Goal: Task Accomplishment & Management: Complete application form

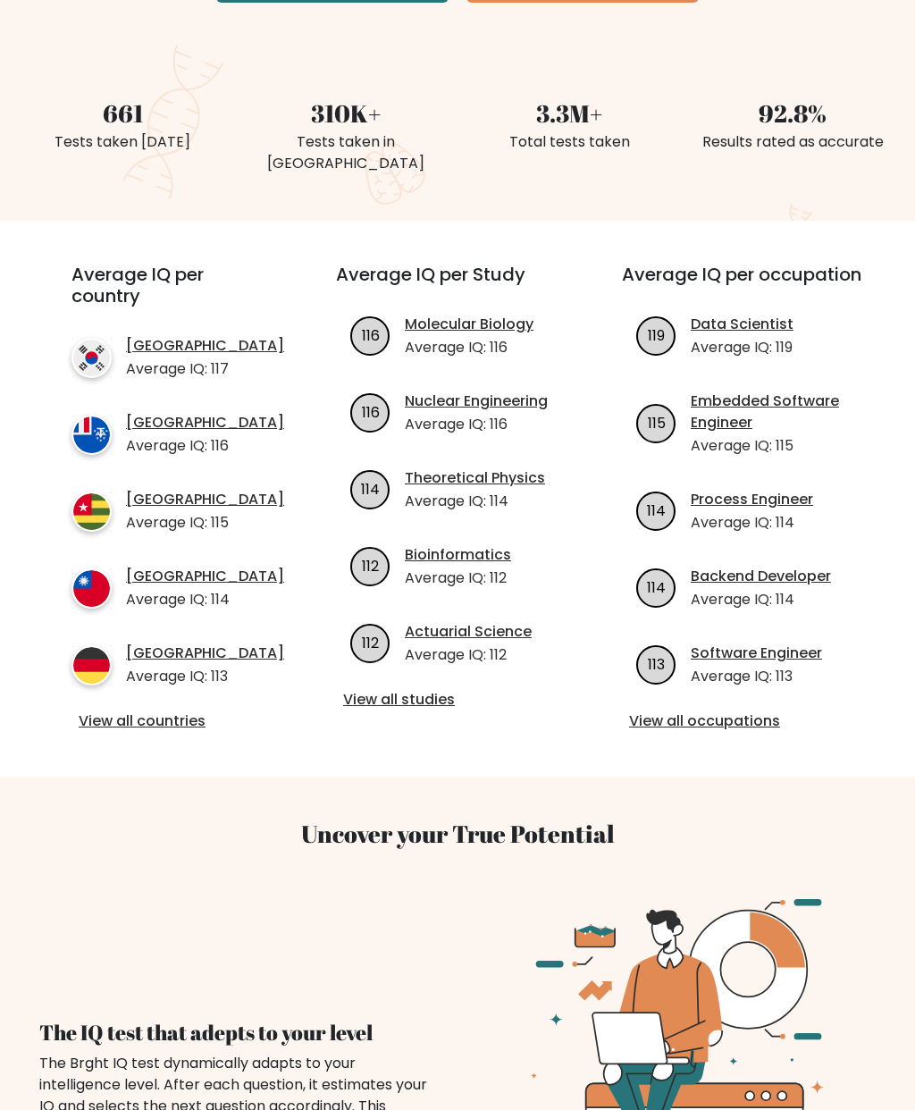
scroll to position [425, 0]
click at [161, 710] on link "View all countries" at bounding box center [172, 720] width 186 height 21
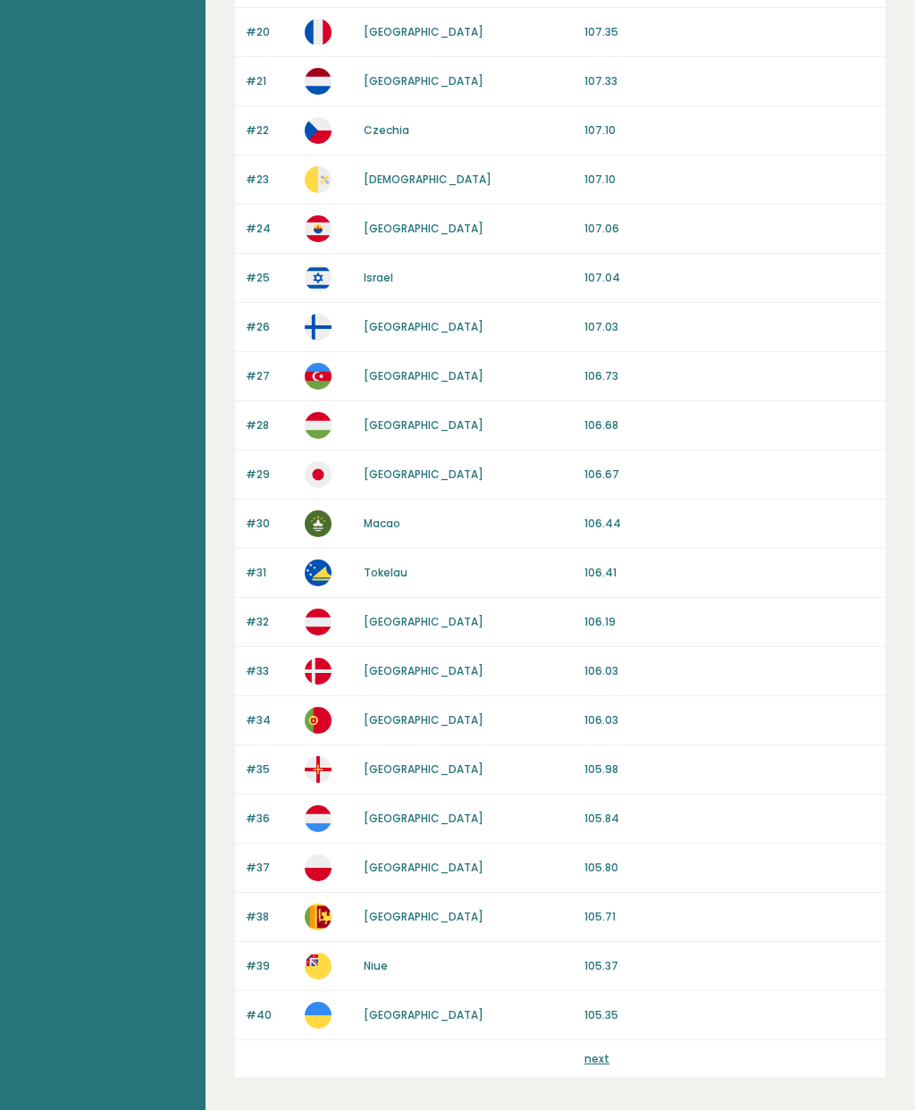
scroll to position [1161, 0]
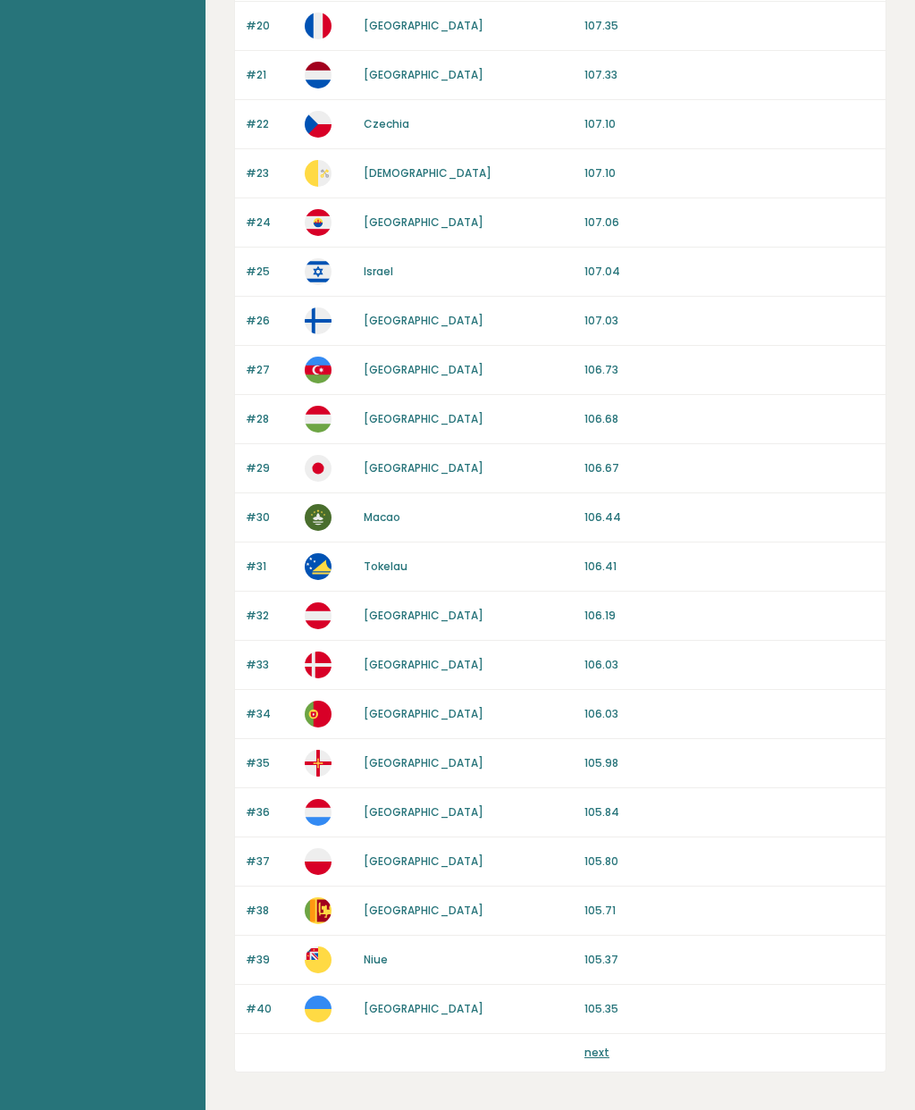
click at [604, 1053] on link "next" at bounding box center [596, 1052] width 25 height 15
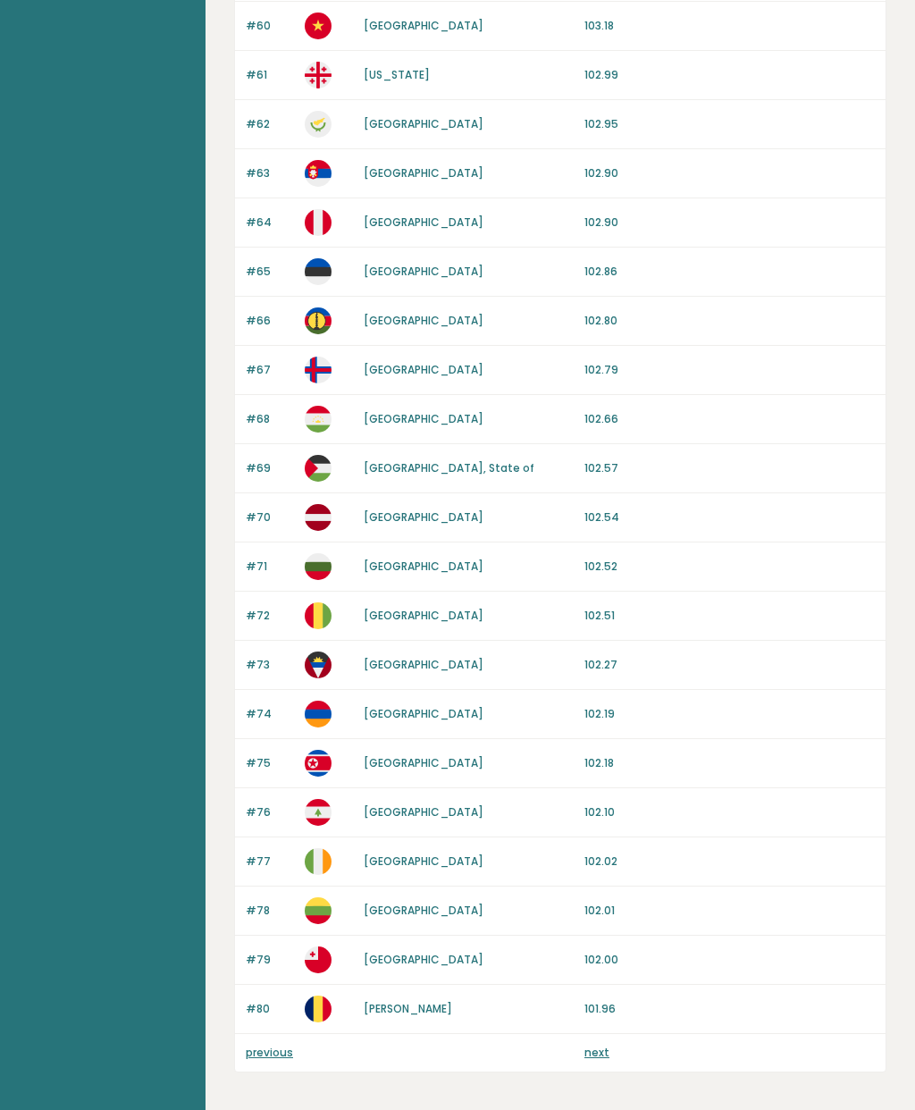
scroll to position [1161, 0]
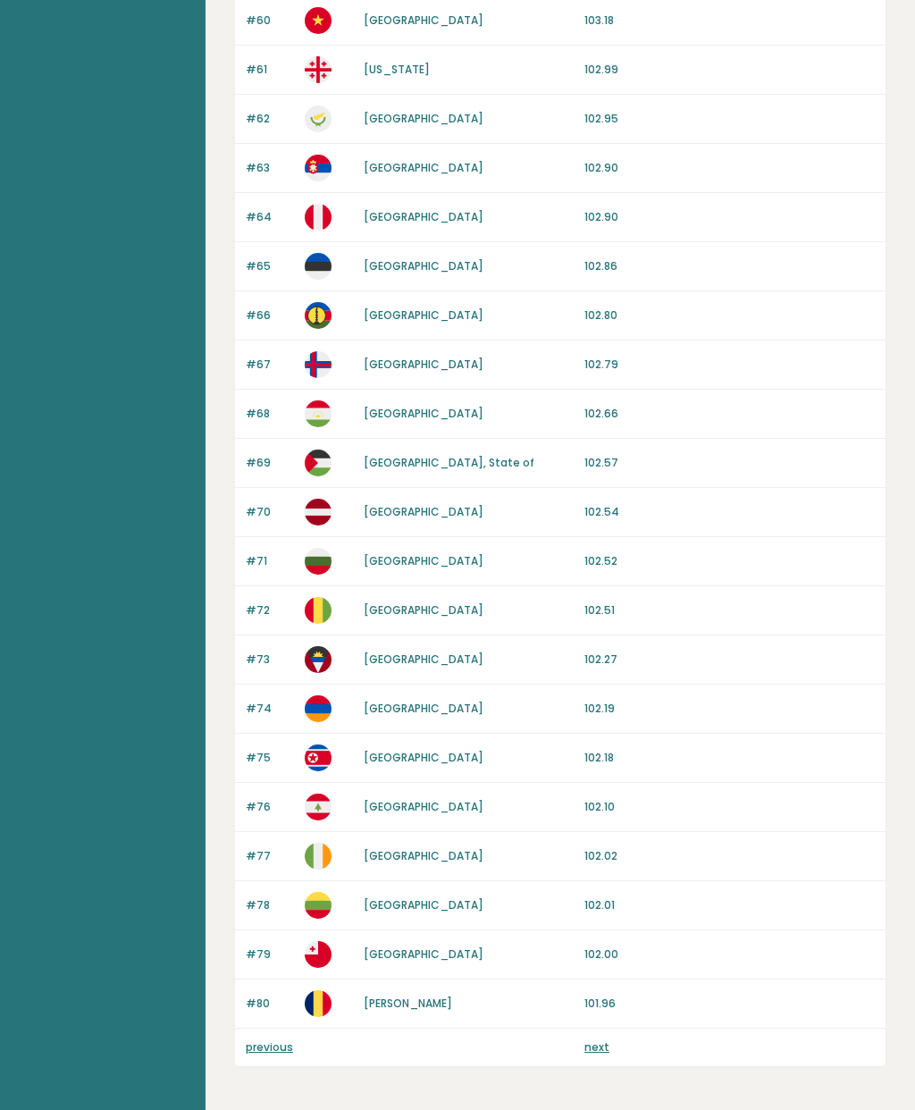
click at [600, 1051] on link "next" at bounding box center [596, 1046] width 25 height 15
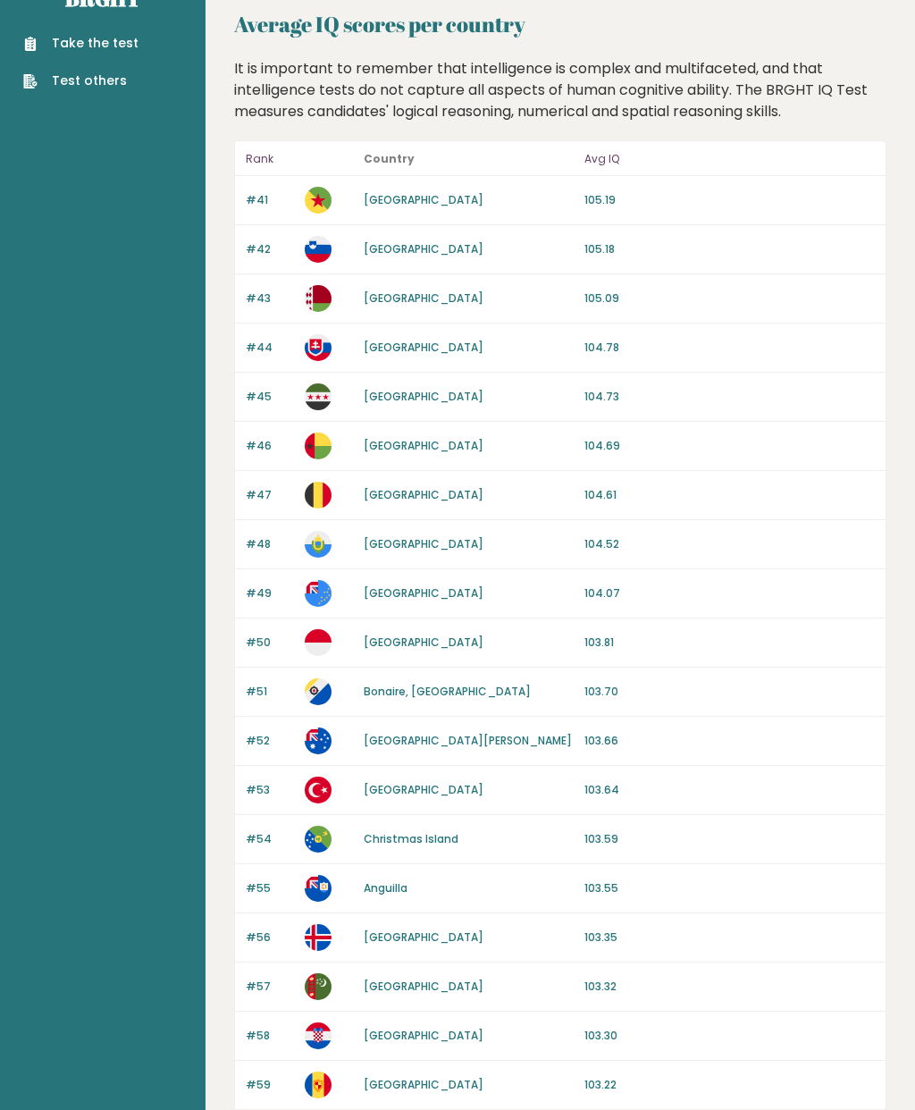
scroll to position [0, 0]
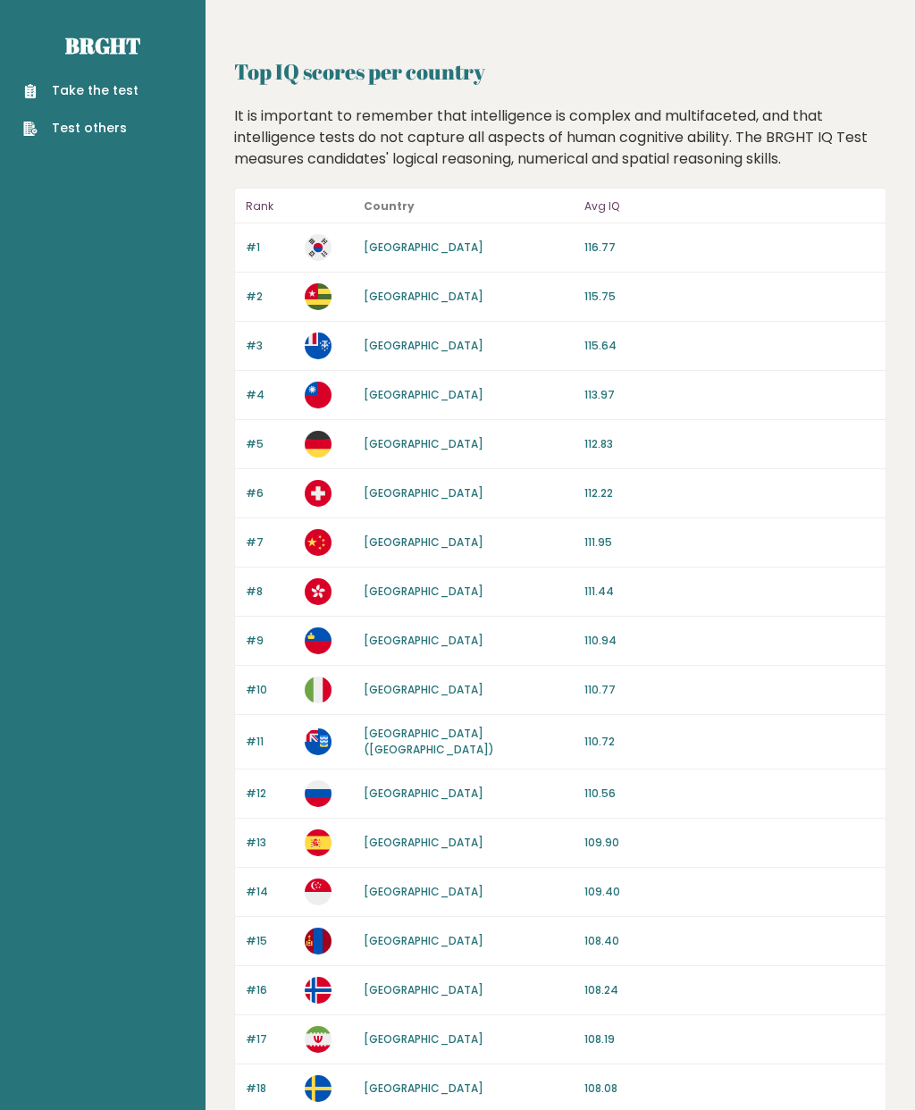
scroll to position [1232, 0]
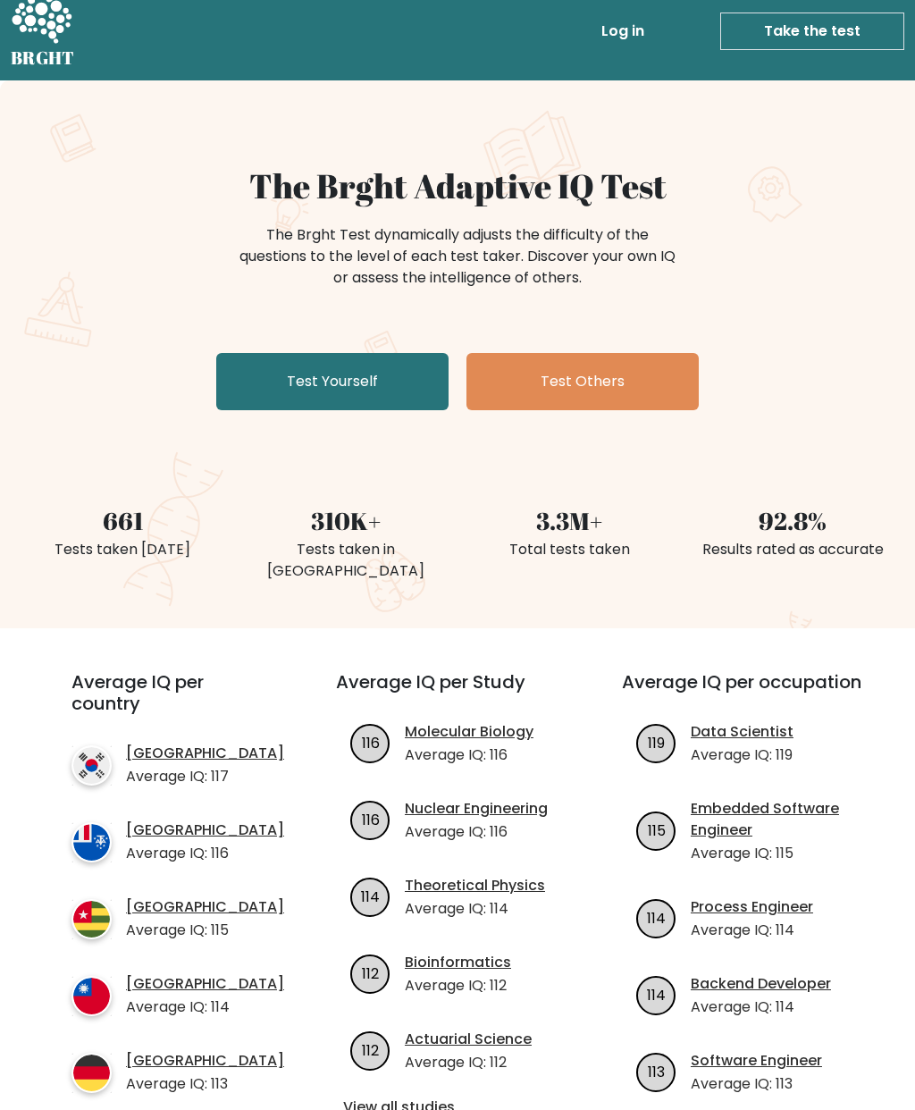
scroll to position [17, 0]
click at [387, 379] on link "Test Yourself" at bounding box center [332, 382] width 232 height 57
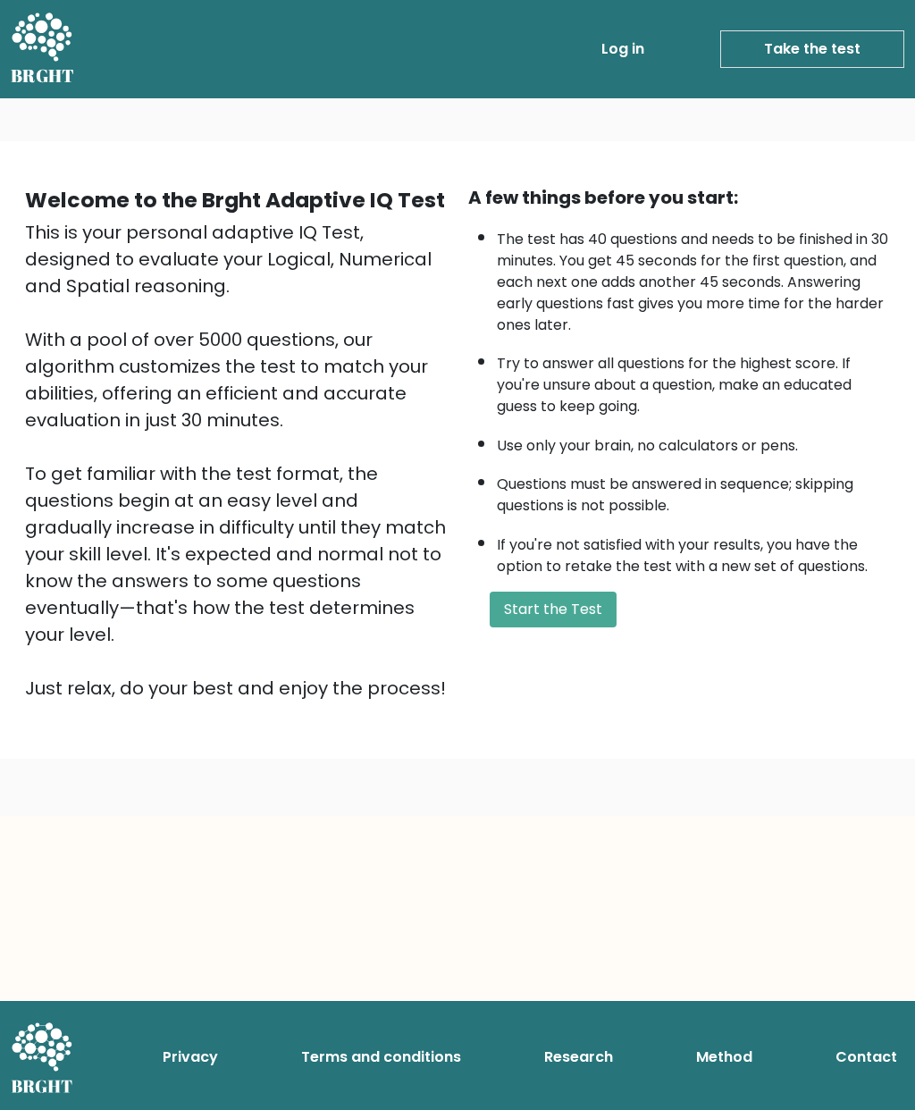
click at [572, 627] on button "Start the Test" at bounding box center [553, 610] width 127 height 36
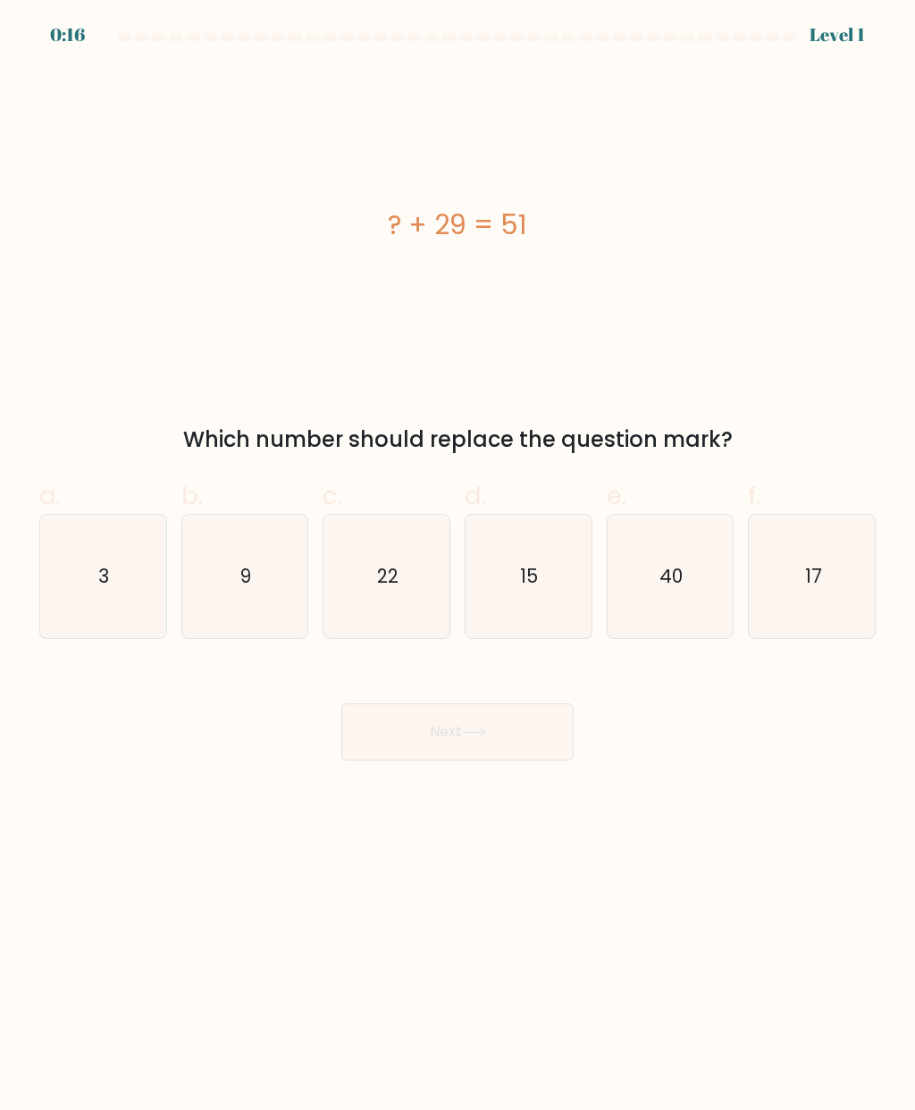
click at [384, 589] on text "22" at bounding box center [387, 576] width 21 height 26
click at [457, 566] on input "c. 22" at bounding box center [457, 561] width 1 height 12
radio input "true"
click at [499, 735] on button "Next" at bounding box center [457, 731] width 232 height 57
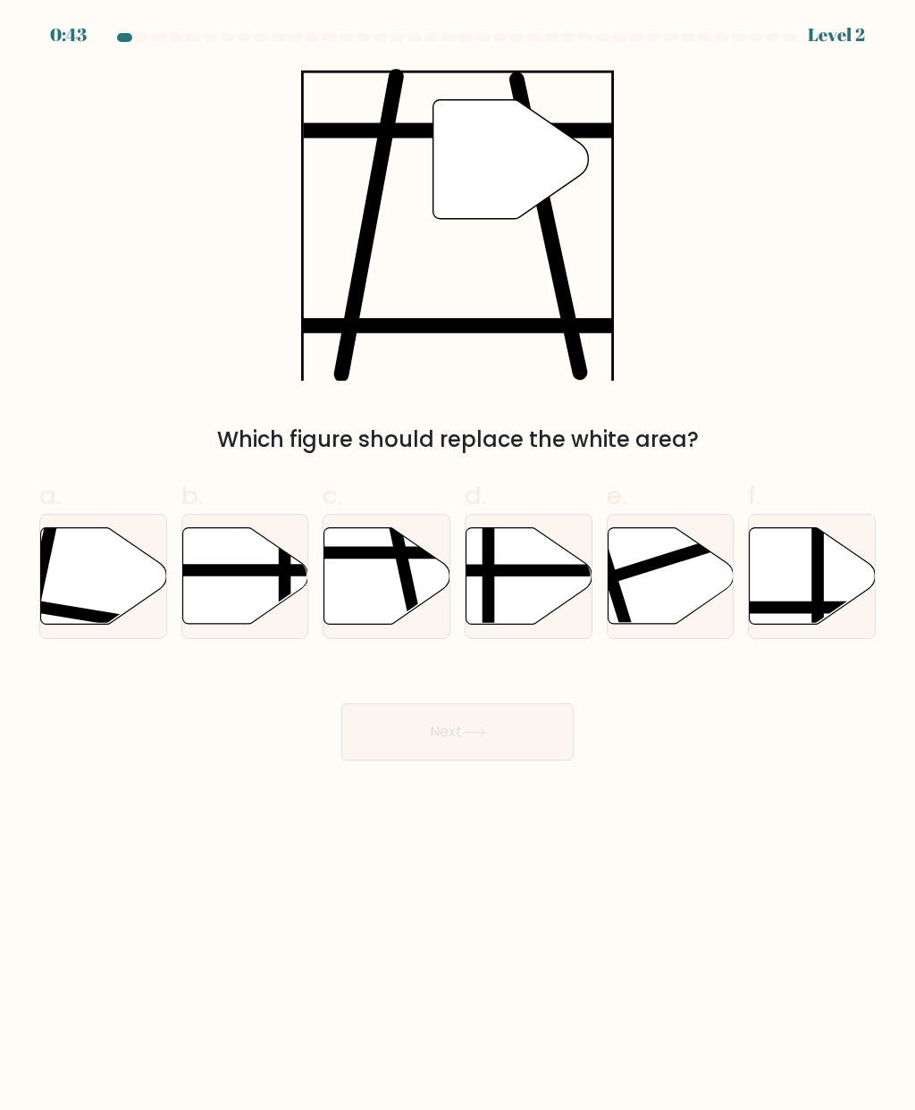
click at [386, 580] on icon at bounding box center [387, 576] width 126 height 96
click at [457, 566] on input "c." at bounding box center [457, 561] width 1 height 12
radio input "true"
click at [524, 745] on button "Next" at bounding box center [457, 731] width 232 height 57
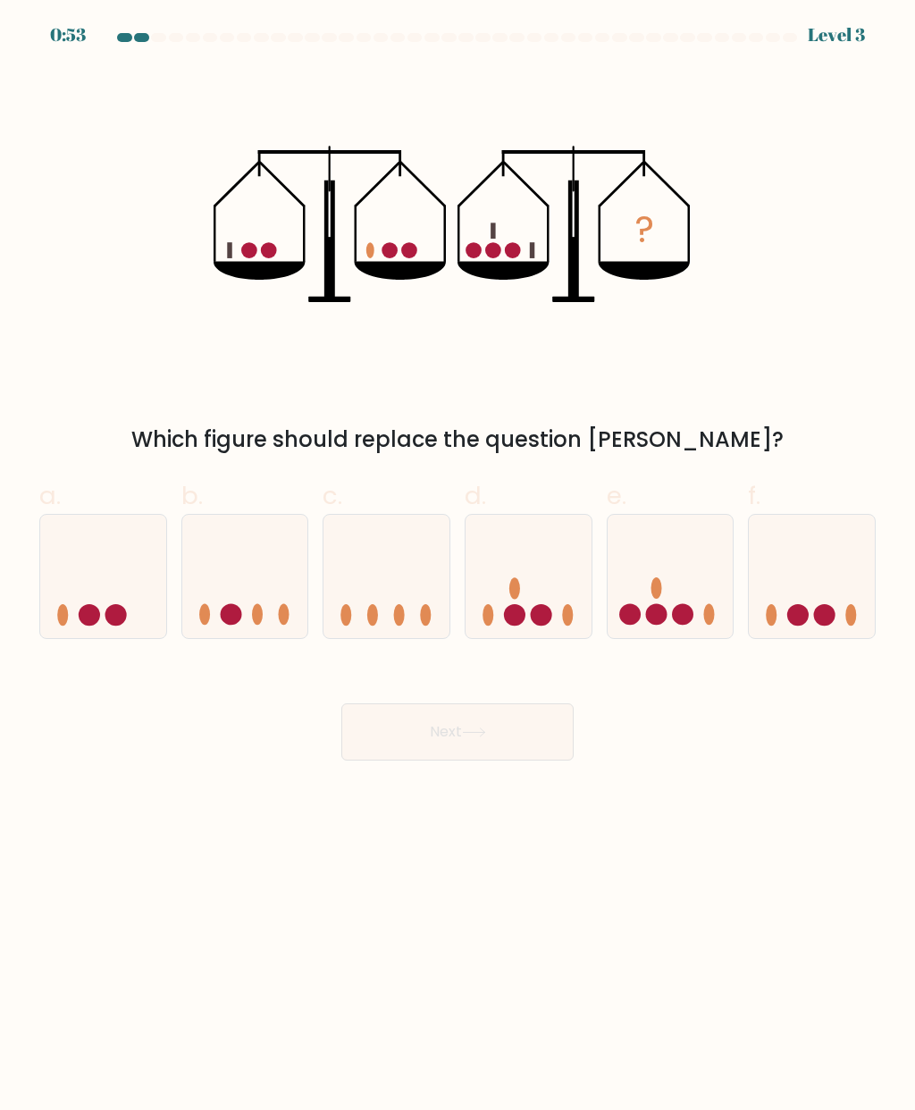
click at [685, 594] on icon at bounding box center [671, 576] width 126 height 105
click at [458, 566] on input "e." at bounding box center [457, 561] width 1 height 12
radio input "true"
click at [502, 739] on button "Next" at bounding box center [457, 731] width 232 height 57
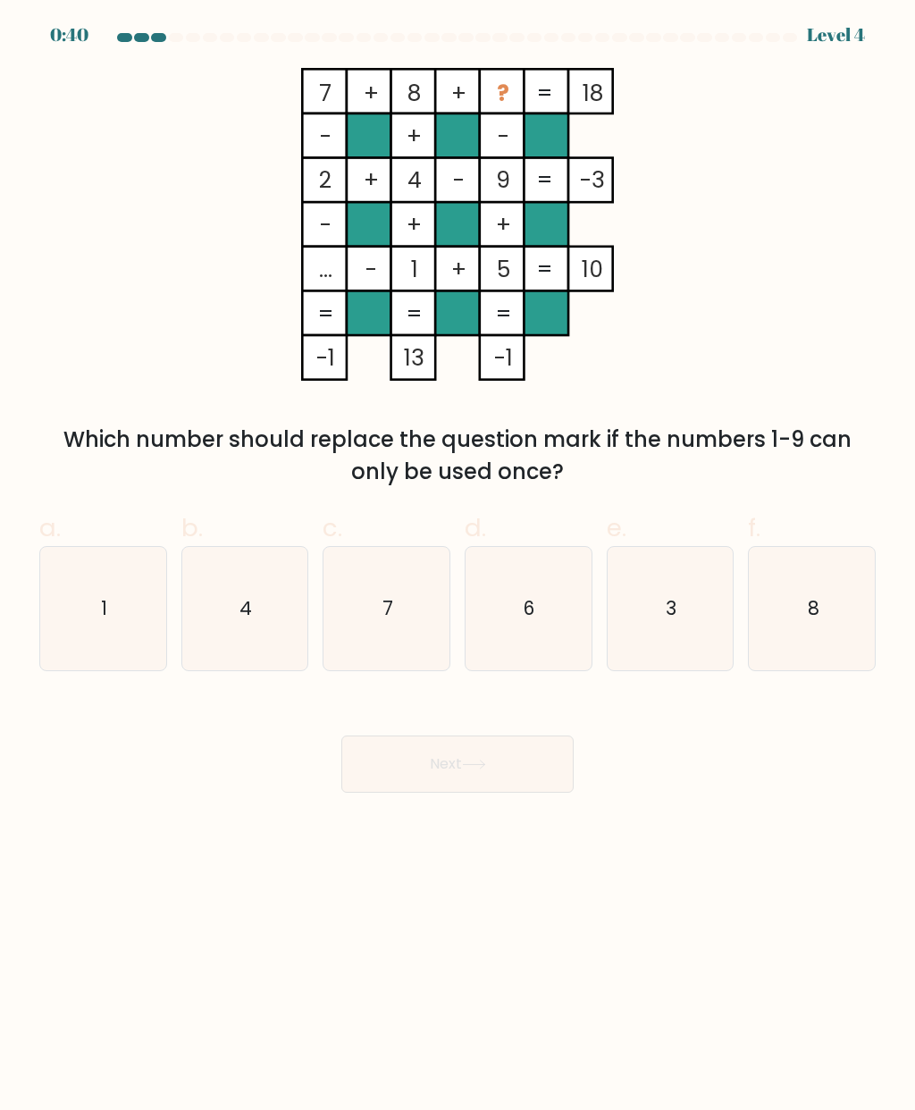
click at [553, 629] on icon "6" at bounding box center [527, 608] width 123 height 123
click at [458, 566] on input "d. 6" at bounding box center [457, 561] width 1 height 12
radio input "true"
click at [684, 632] on icon "3" at bounding box center [669, 608] width 123 height 123
click at [458, 566] on input "e. 3" at bounding box center [457, 561] width 1 height 12
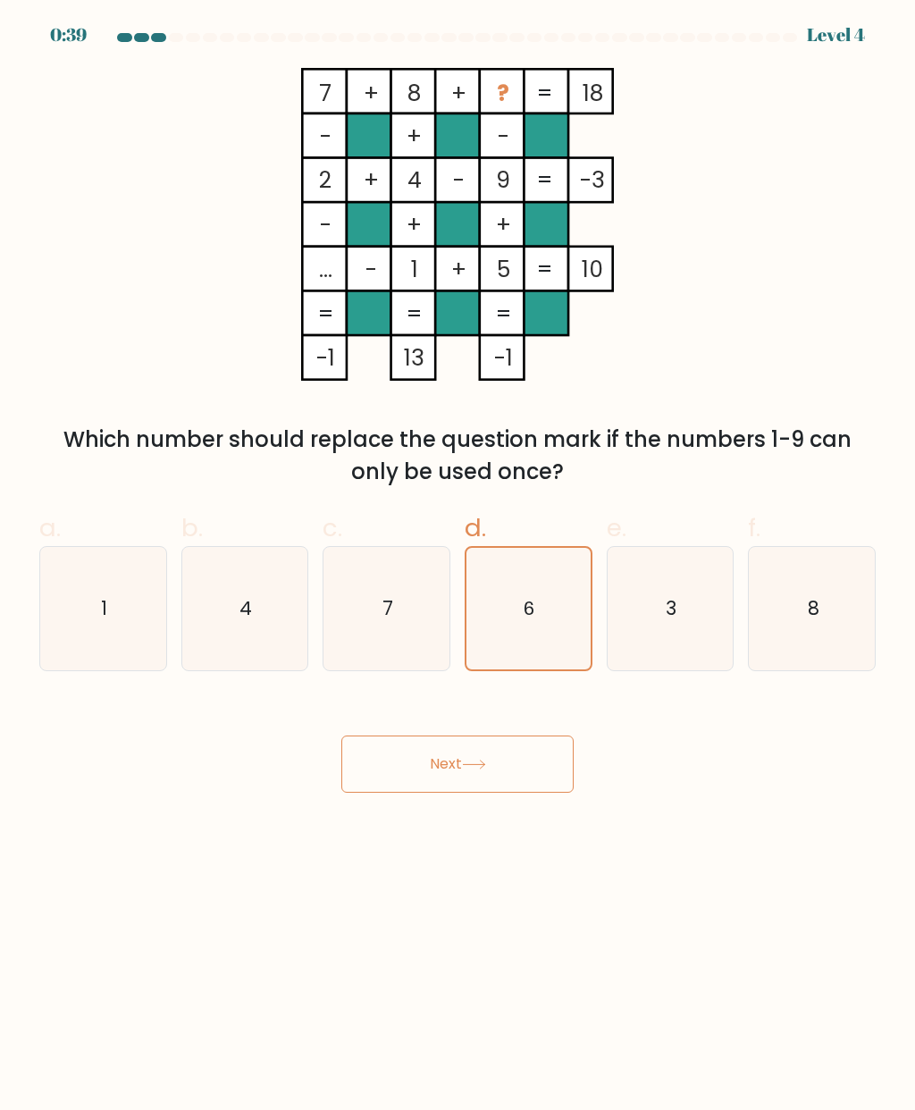
radio input "true"
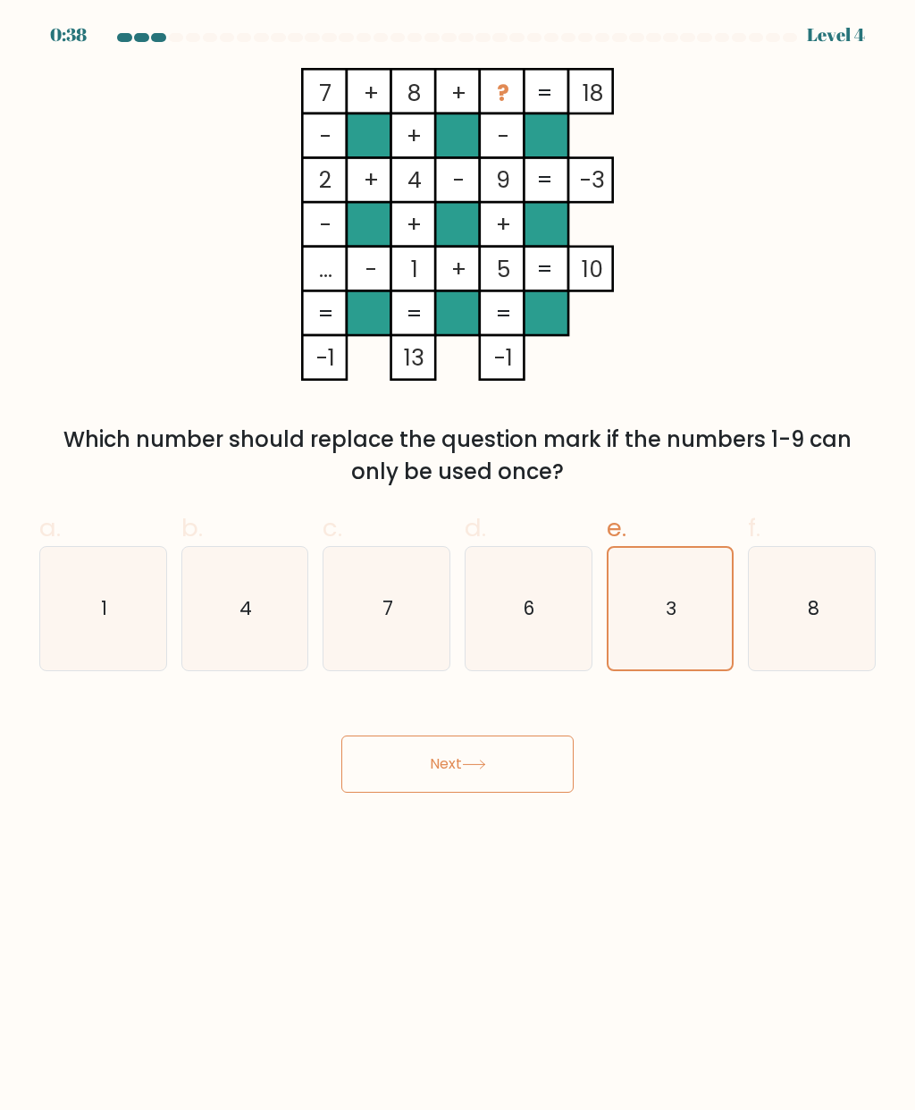
click at [532, 775] on button "Next" at bounding box center [457, 763] width 232 height 57
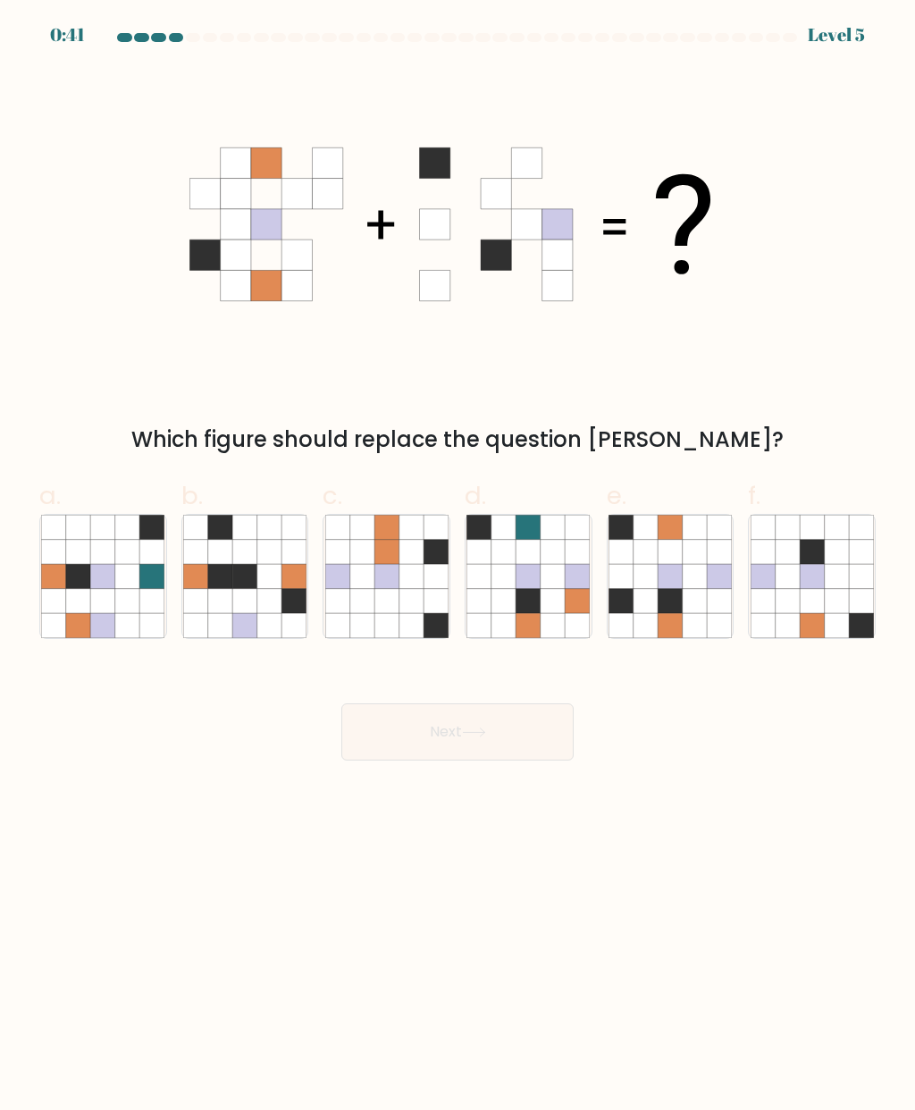
click at [675, 611] on icon at bounding box center [670, 601] width 24 height 24
click at [458, 566] on input "e." at bounding box center [457, 561] width 1 height 12
radio input "true"
click at [531, 733] on button "Next" at bounding box center [457, 731] width 232 height 57
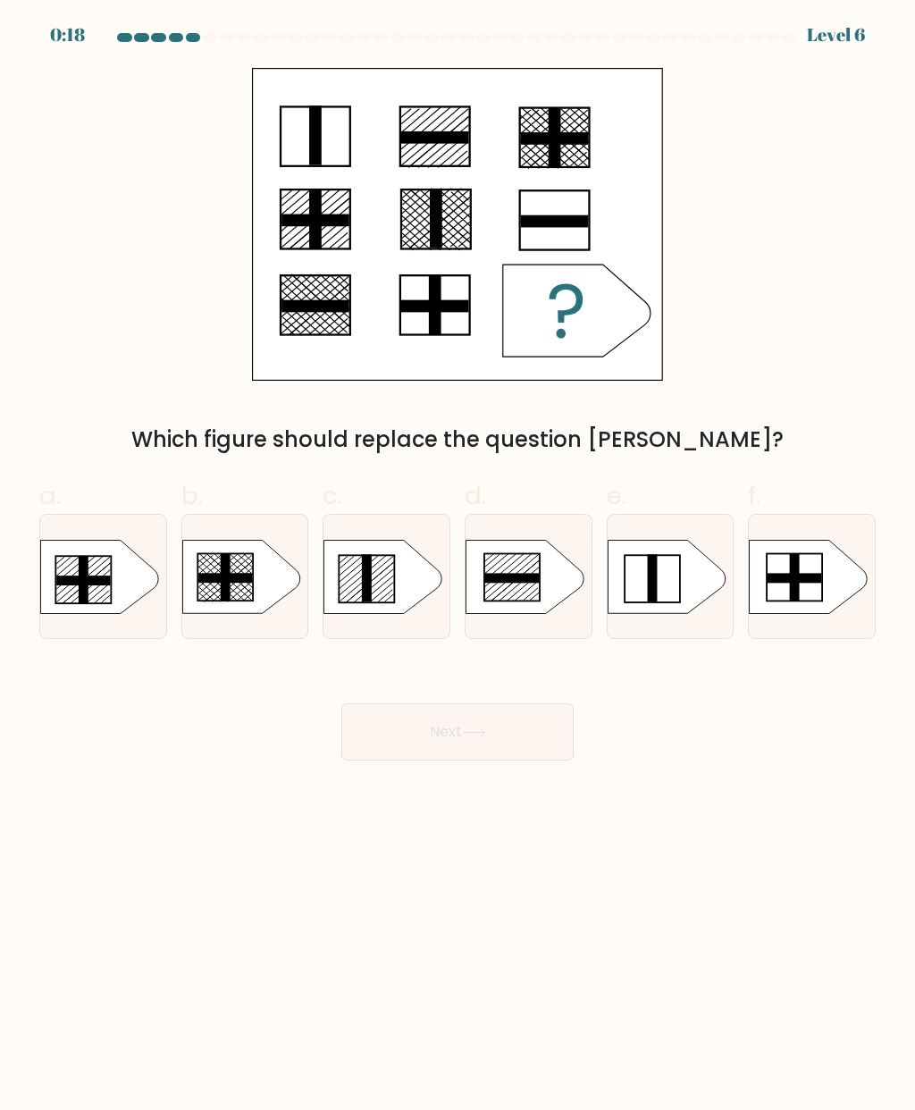
click at [680, 569] on rect at bounding box center [652, 578] width 55 height 47
click at [458, 566] on input "e." at bounding box center [457, 561] width 1 height 12
radio input "true"
click at [499, 746] on button "Next" at bounding box center [457, 731] width 232 height 57
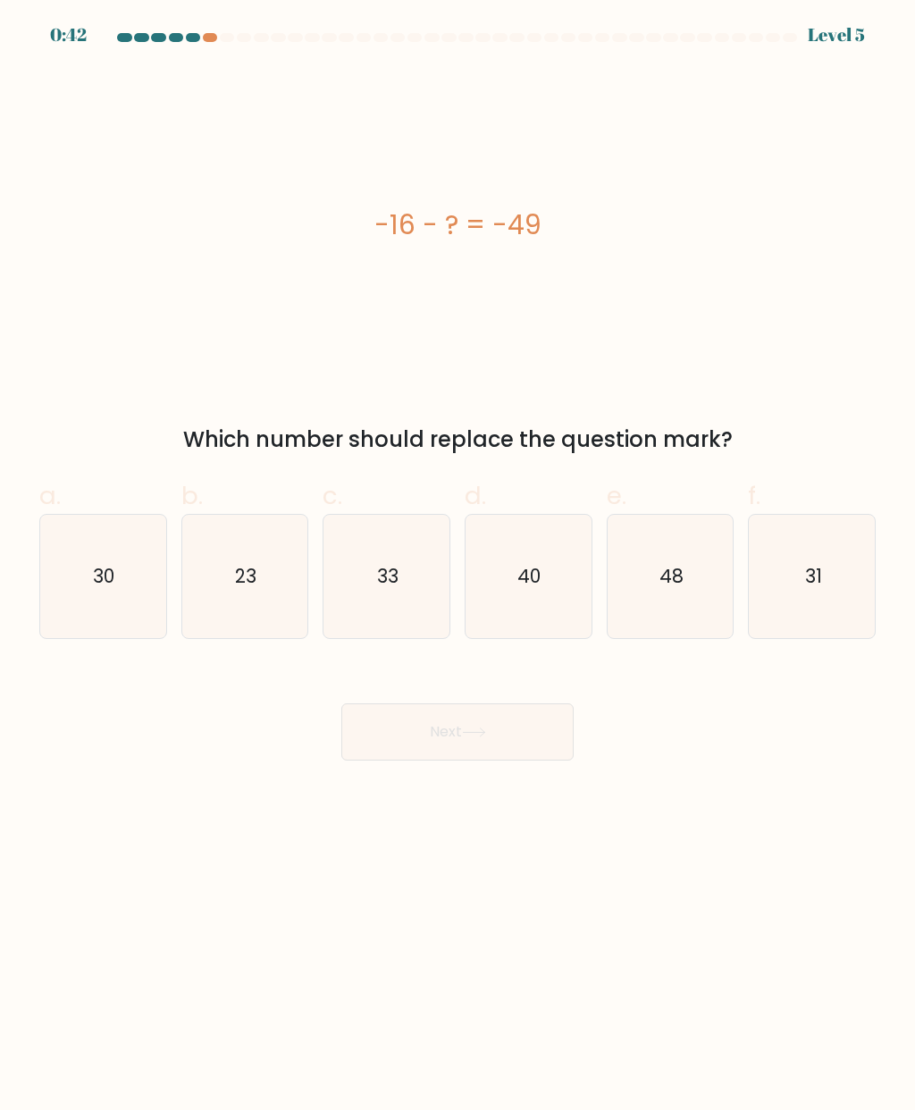
click at [408, 601] on icon "33" at bounding box center [386, 576] width 123 height 123
click at [457, 566] on input "c. 33" at bounding box center [457, 561] width 1 height 12
radio input "true"
click at [466, 726] on button "Next" at bounding box center [457, 731] width 232 height 57
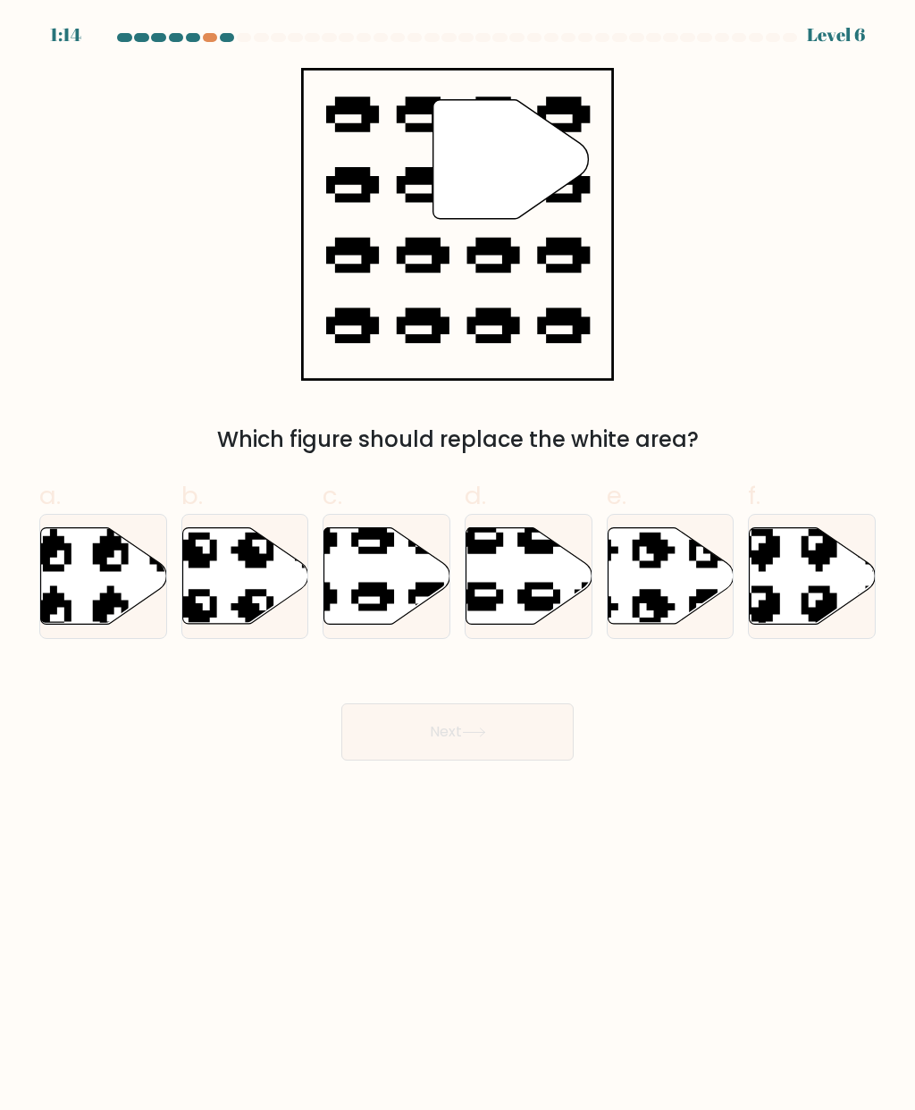
click at [390, 578] on icon at bounding box center [387, 576] width 126 height 96
click at [457, 566] on input "c." at bounding box center [457, 561] width 1 height 12
radio input "true"
click at [409, 740] on button "Next" at bounding box center [457, 731] width 232 height 57
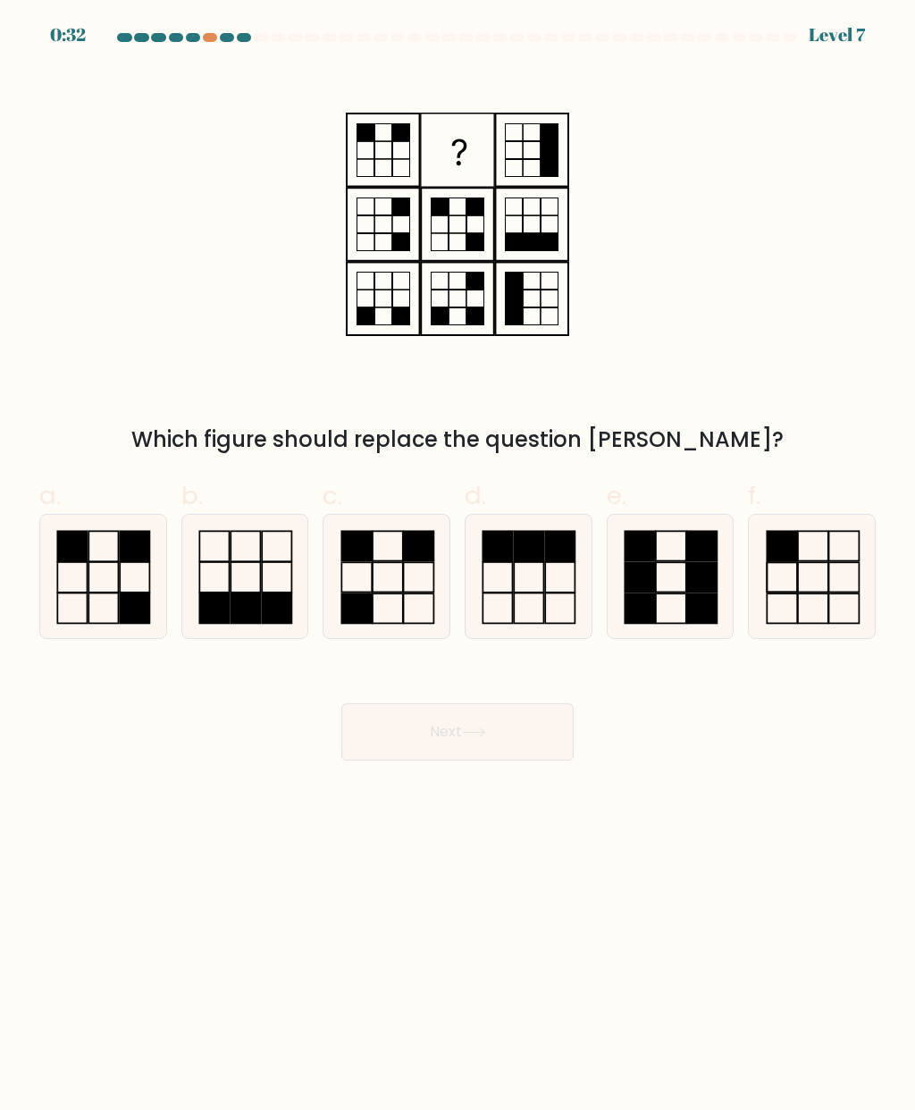
click at [397, 594] on rect at bounding box center [388, 608] width 30 height 29
click at [457, 566] on input "c." at bounding box center [457, 561] width 1 height 12
radio input "true"
click at [507, 739] on button "Next" at bounding box center [457, 731] width 232 height 57
